Goal: Task Accomplishment & Management: Manage account settings

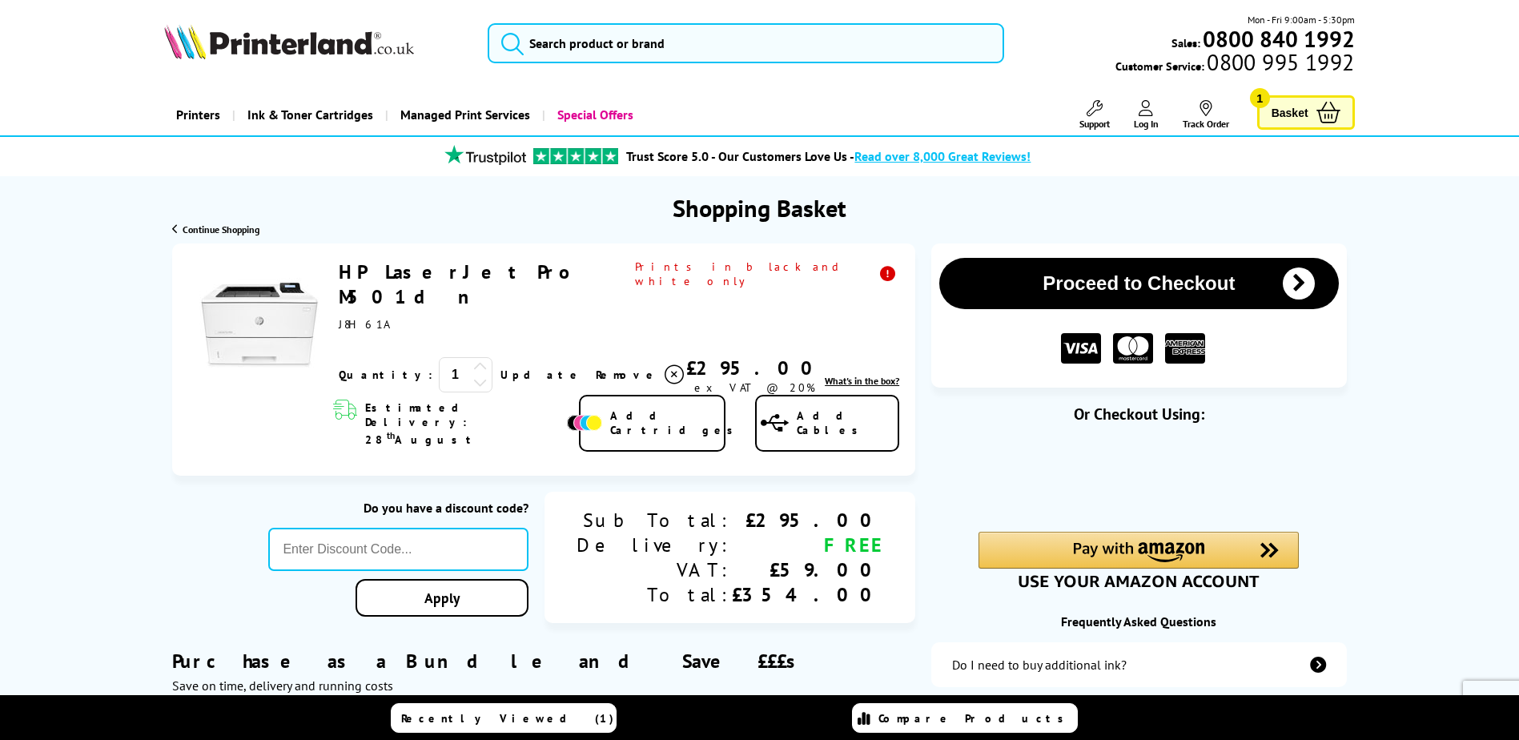
click at [1131, 277] on button "Proceed to Checkout" at bounding box center [1138, 283] width 399 height 51
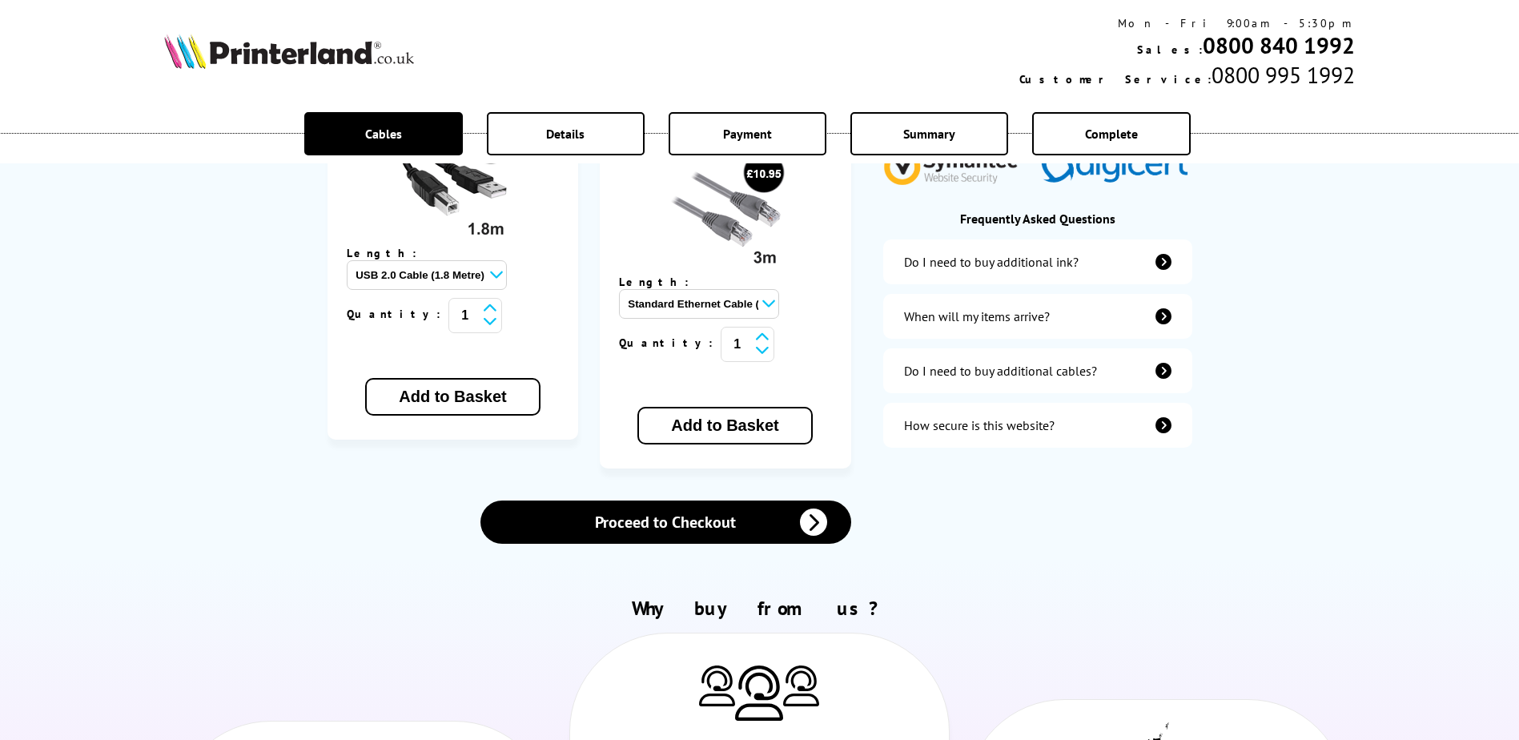
scroll to position [400, 0]
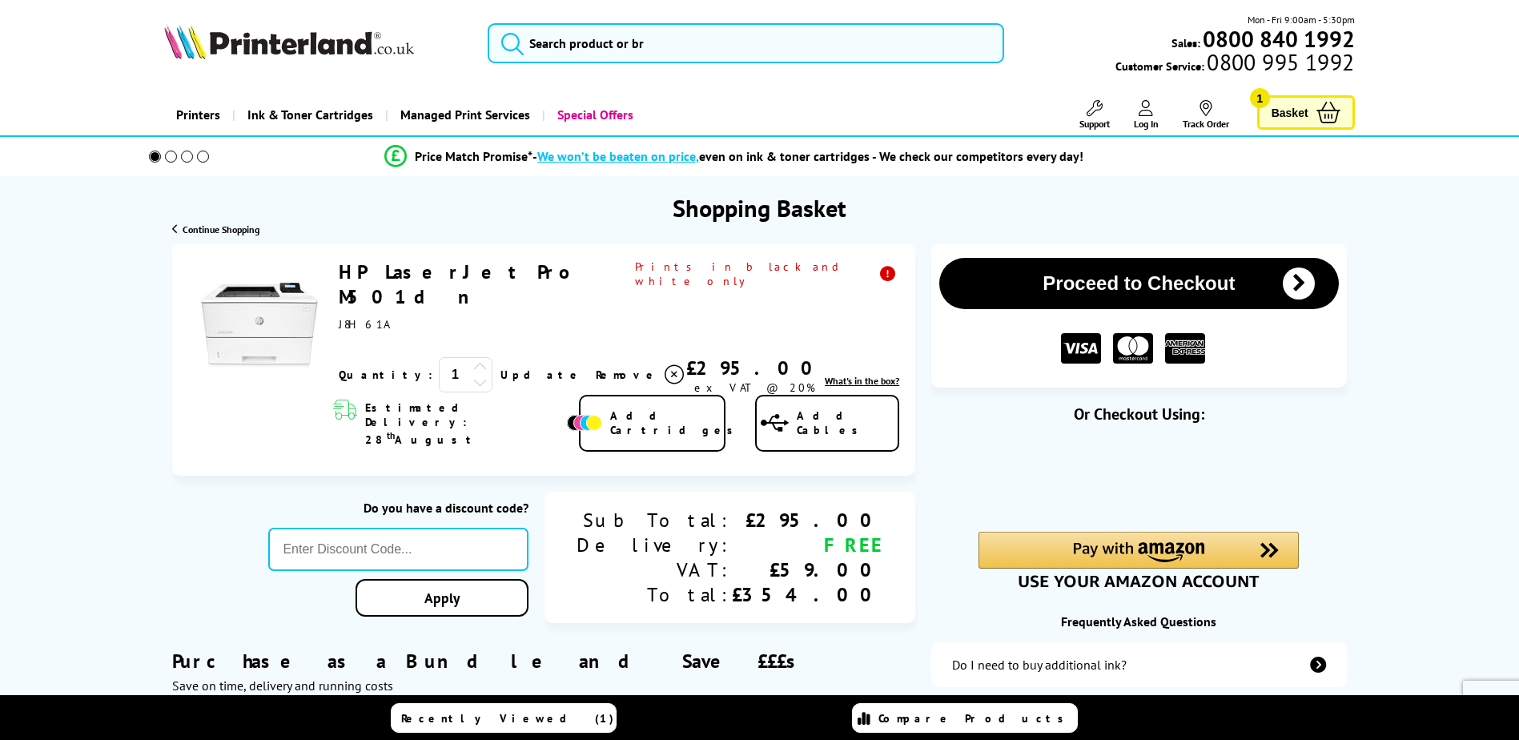
click at [1144, 110] on icon at bounding box center [1146, 108] width 14 height 16
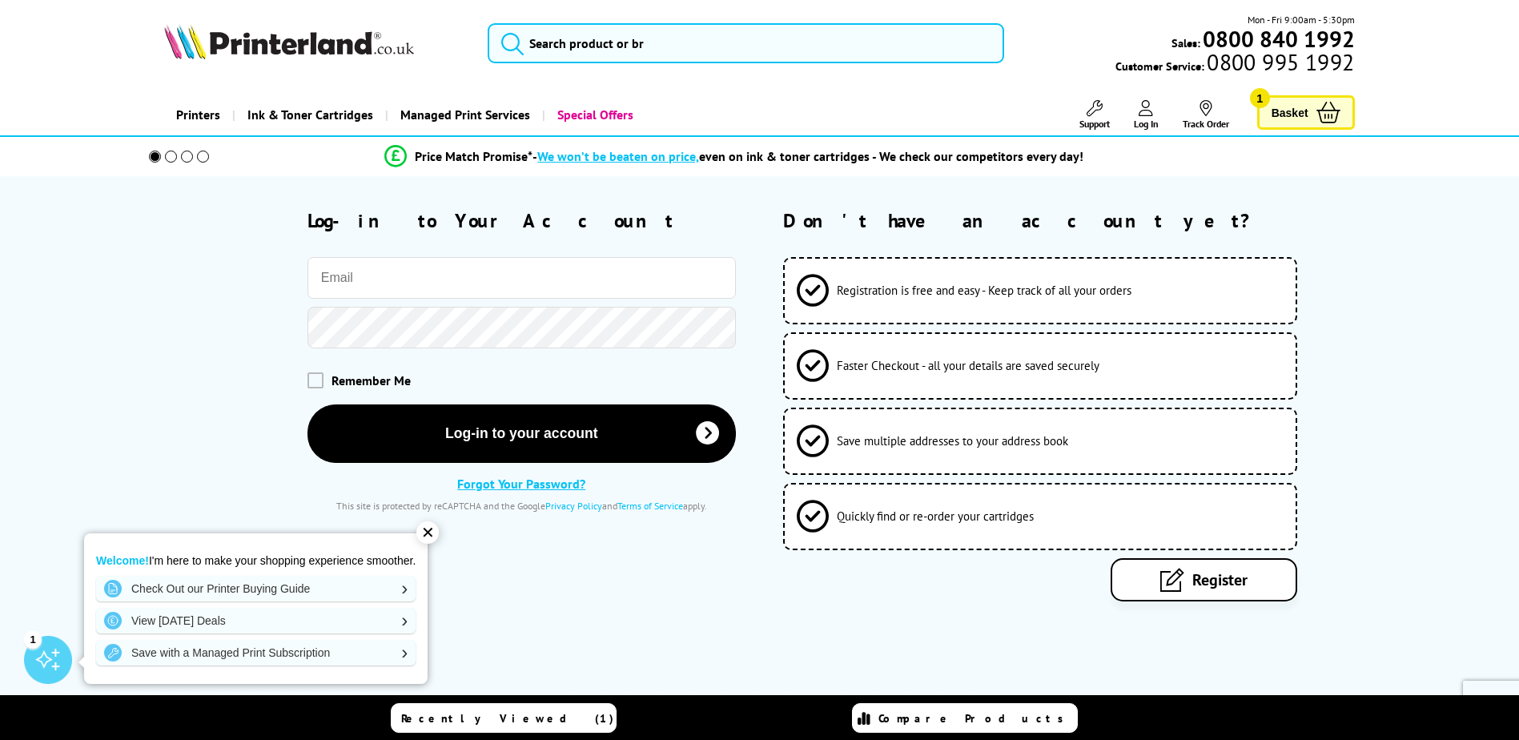
click at [430, 269] on input "email" at bounding box center [521, 278] width 428 height 42
type input "purchasing@skymark.co.uk"
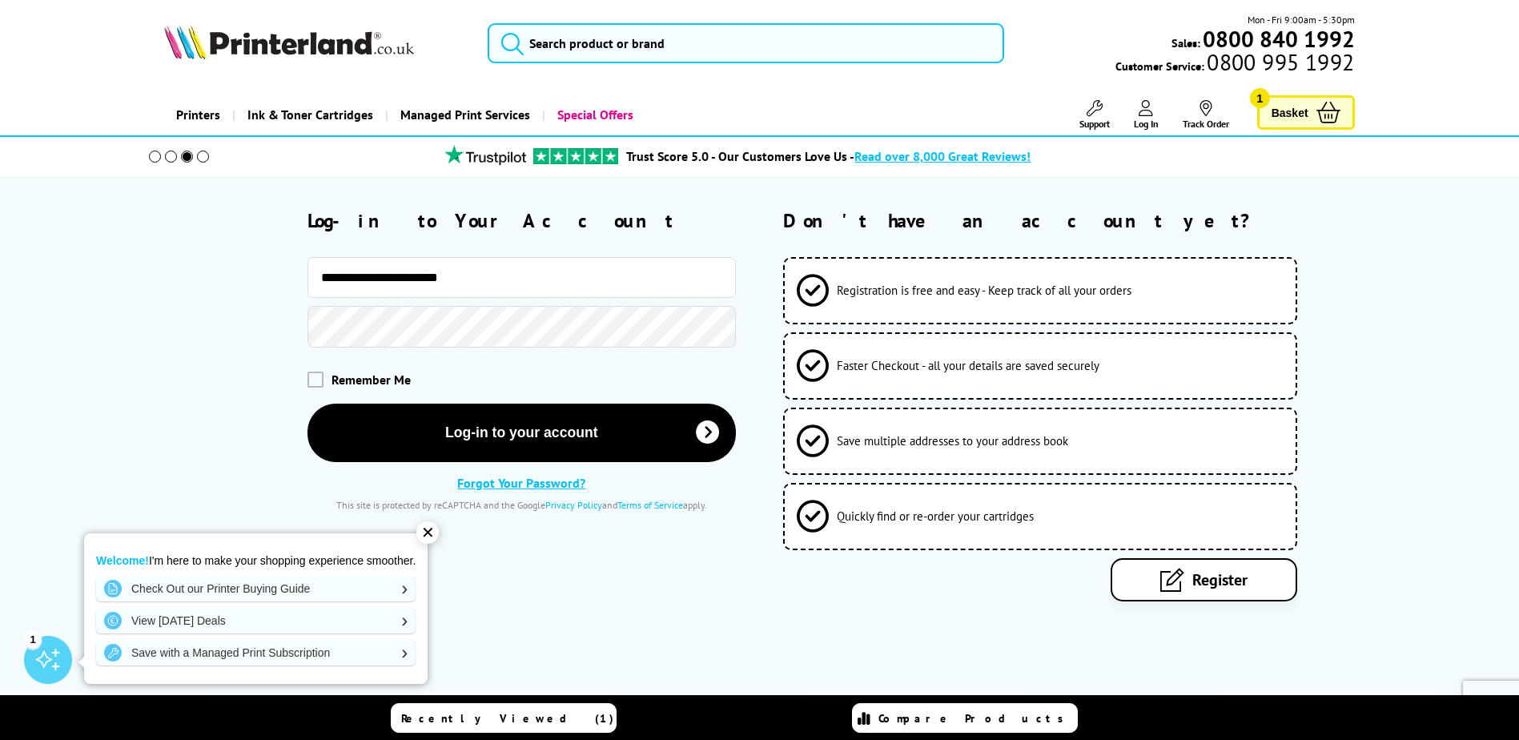
click at [499, 484] on link "Forgot Your Password?" at bounding box center [521, 483] width 128 height 16
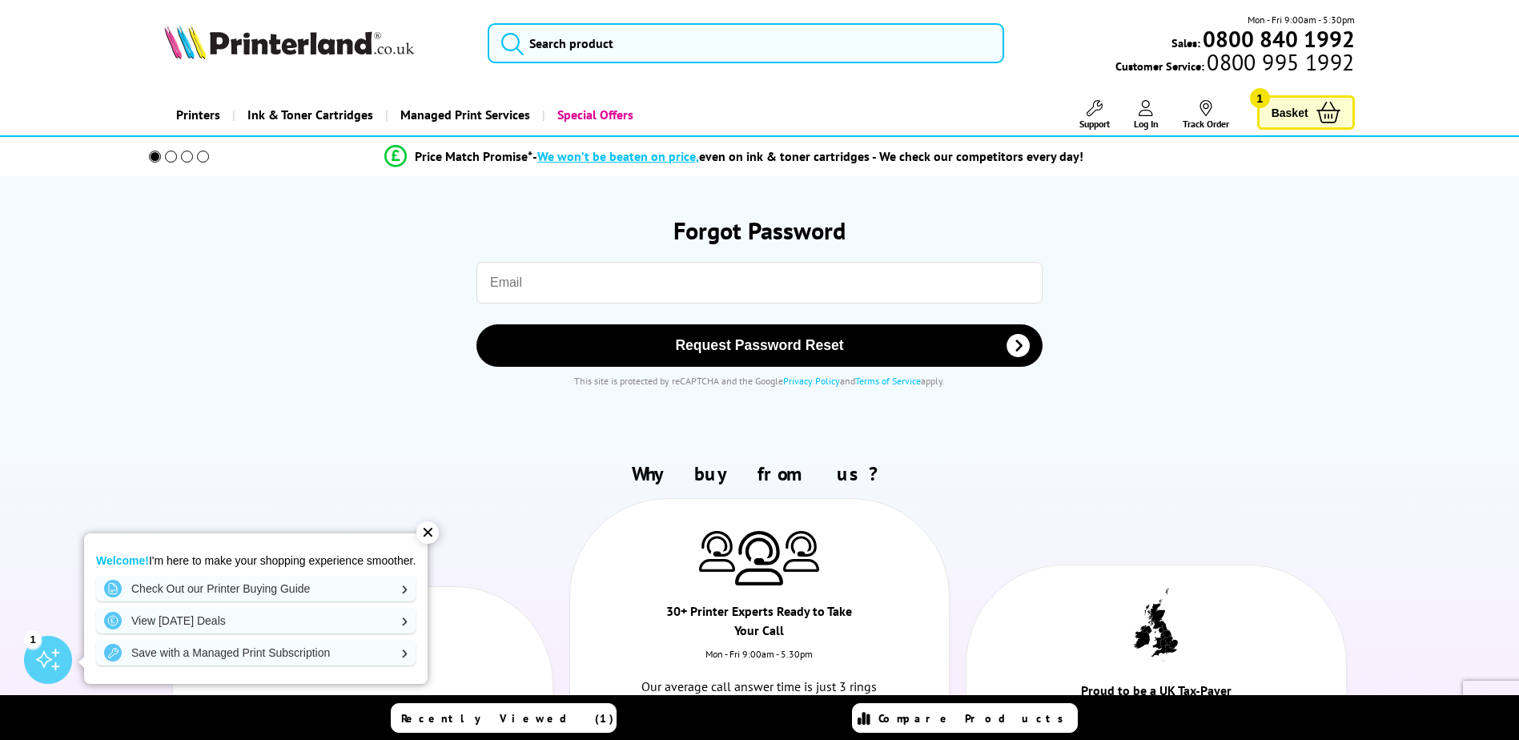
click at [560, 287] on input "email" at bounding box center [759, 283] width 566 height 42
type input "purchasing@skymark.co.uk"
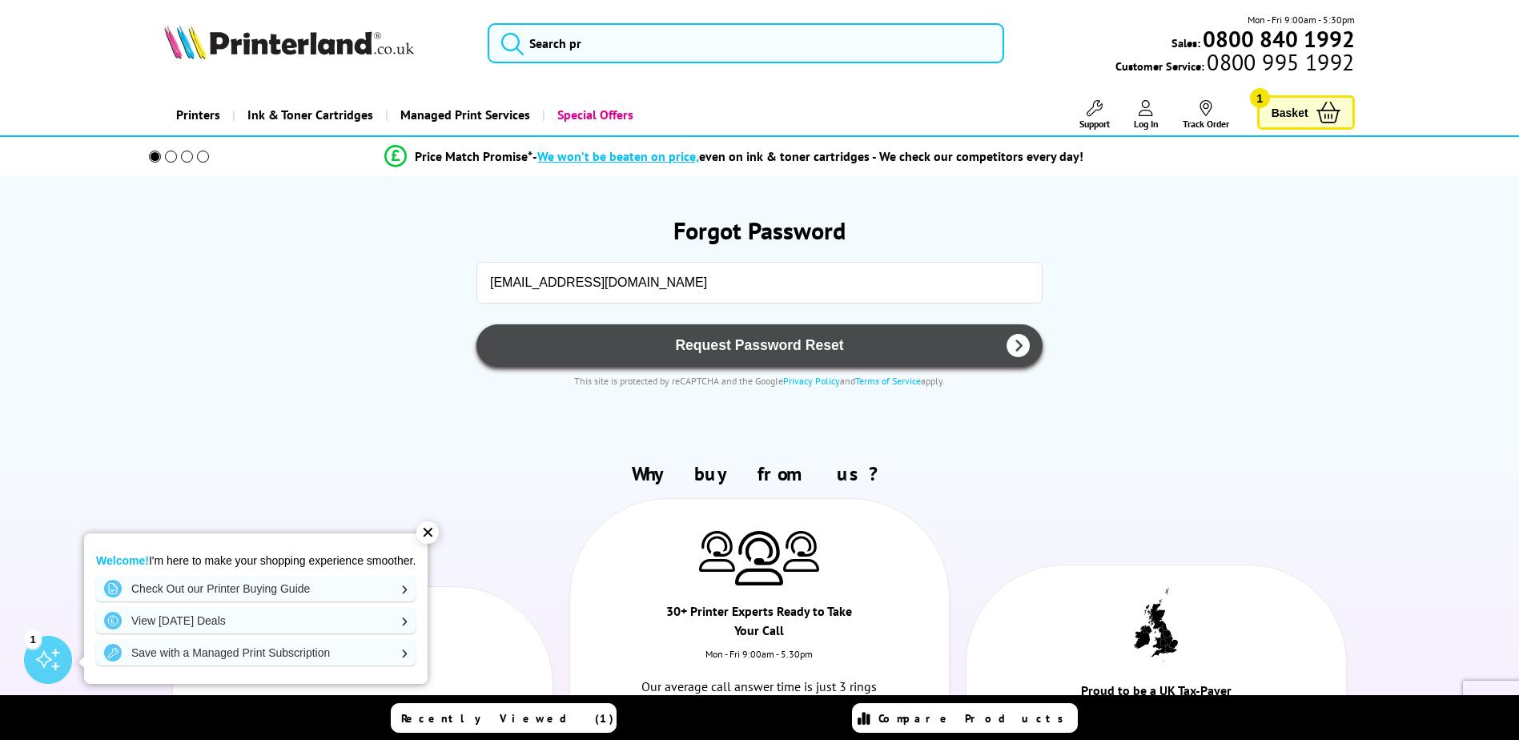
click at [738, 348] on span "Request Password Reset" at bounding box center [759, 345] width 524 height 17
